Goal: Task Accomplishment & Management: Complete application form

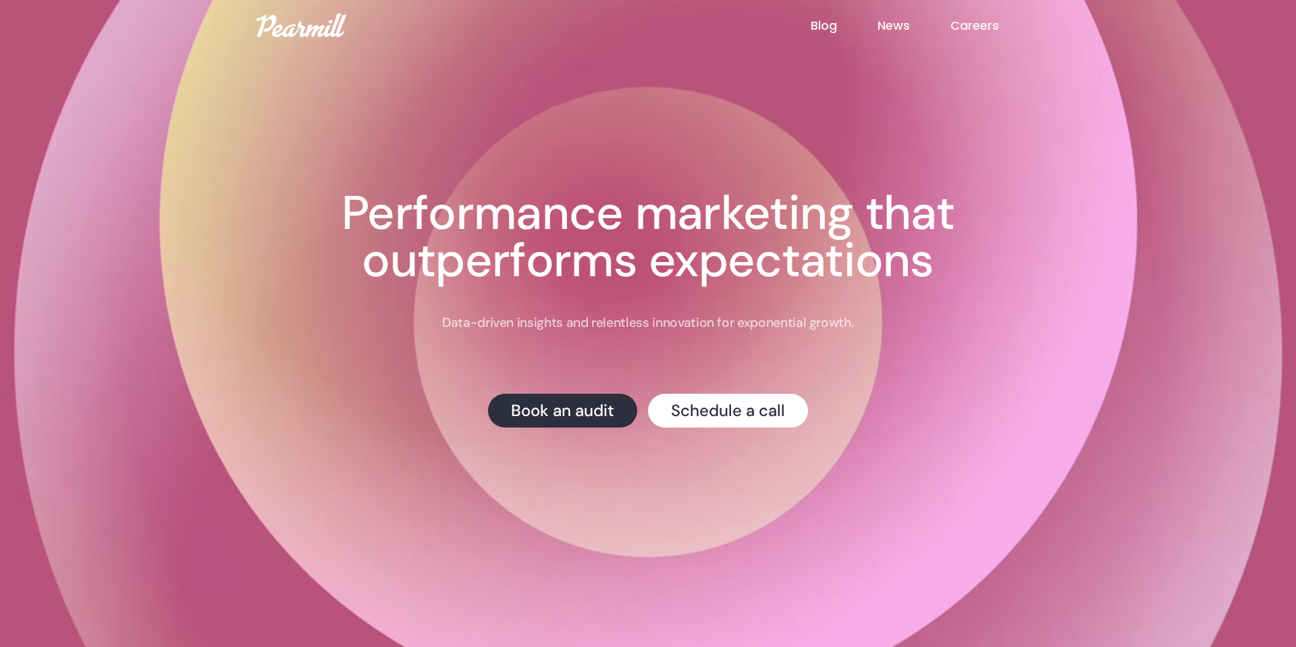
click at [977, 23] on link "Careers" at bounding box center [995, 26] width 89 height 18
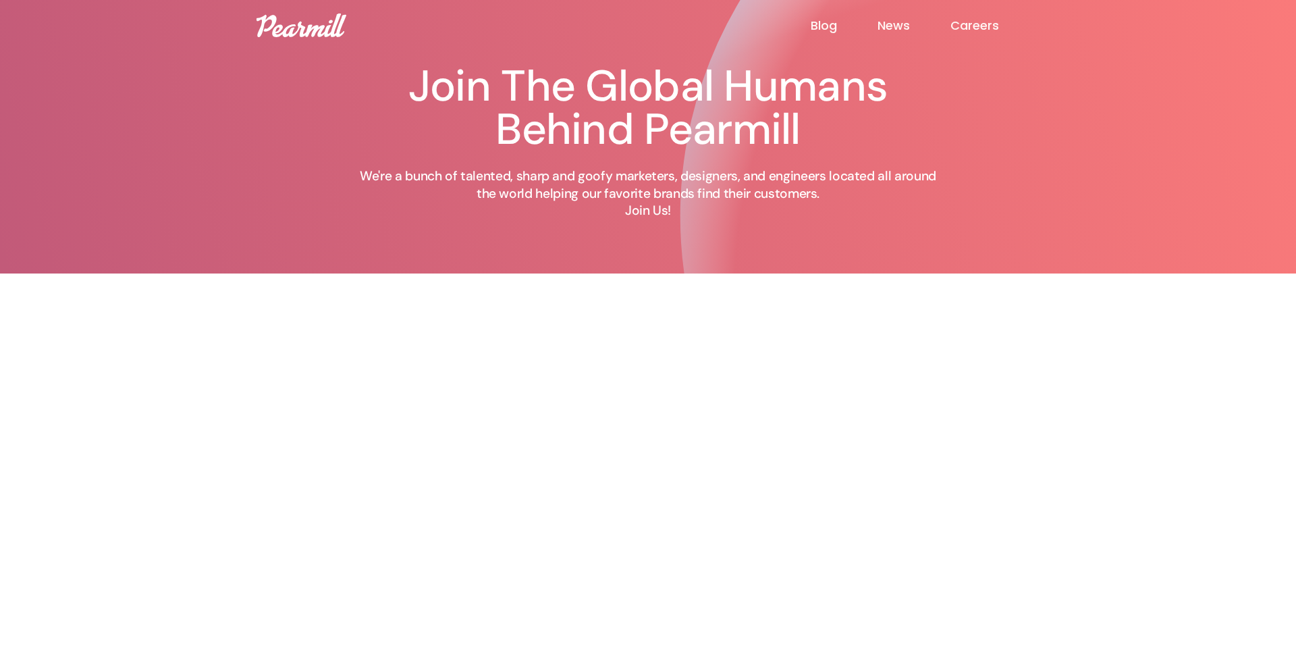
click at [249, 143] on div "Join The Global Humans Behind Pearmill We're a bunch of talented, sharp and goo…" at bounding box center [648, 136] width 810 height 273
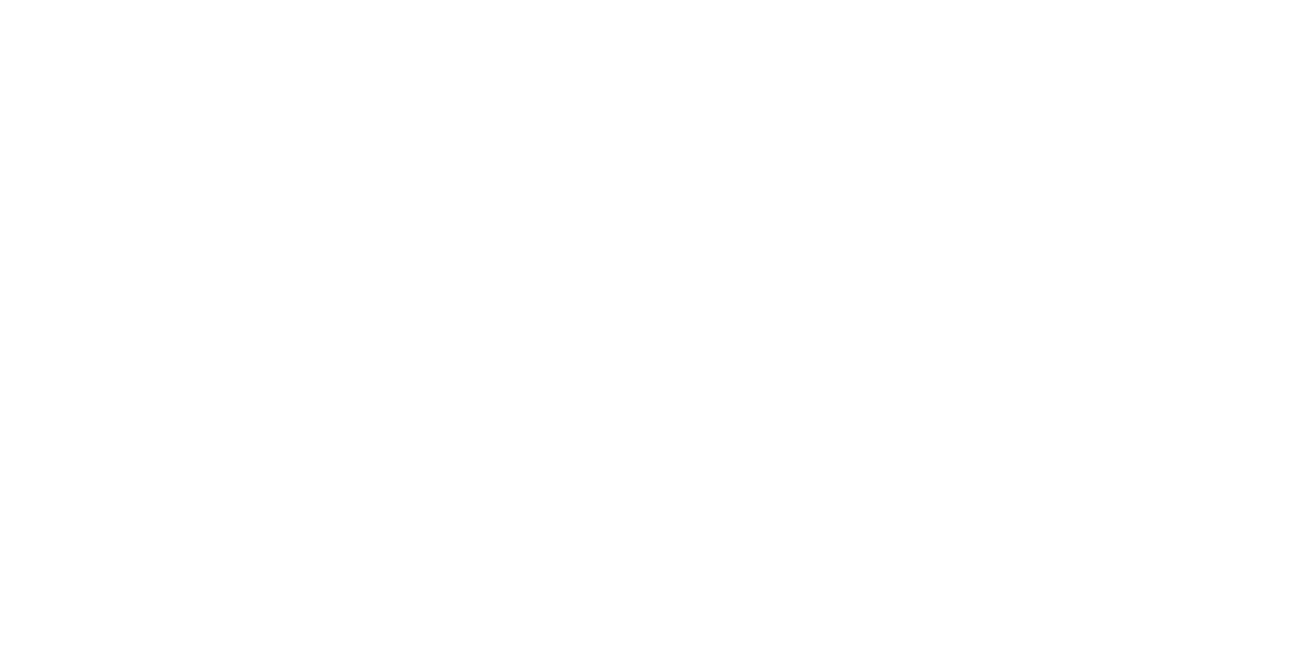
scroll to position [314, 0]
